Goal: Submit feedback/report problem: Submit feedback/report problem

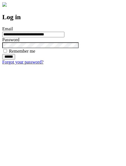
type input "**********"
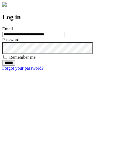
click at [15, 66] on input "******" at bounding box center [8, 63] width 13 height 6
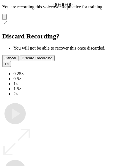
type input "**********"
